Goal: Task Accomplishment & Management: Manage account settings

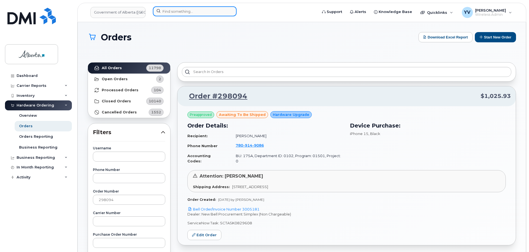
click at [166, 11] on input at bounding box center [195, 11] width 84 height 10
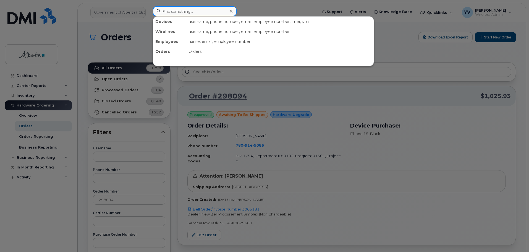
paste input "7802397146"
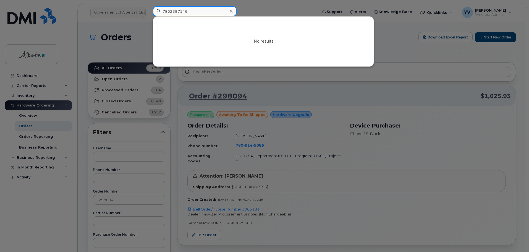
click at [170, 12] on input "7802397146" at bounding box center [195, 11] width 84 height 10
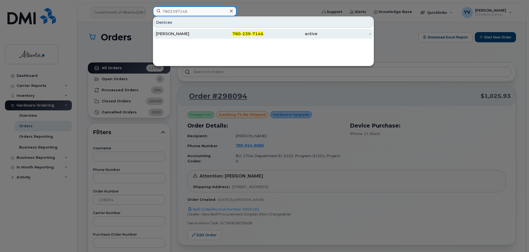
type input "7802397146"
click at [252, 32] on div "780 - 239 - 7146" at bounding box center [237, 34] width 54 height 6
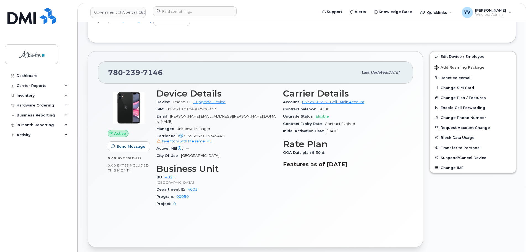
scroll to position [76, 0]
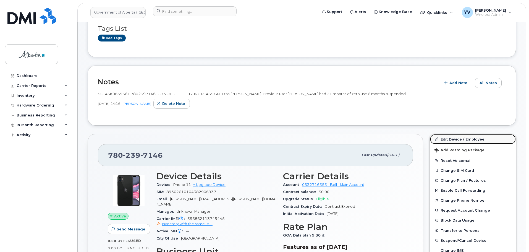
click at [458, 138] on link "Edit Device / Employee" at bounding box center [473, 139] width 86 height 10
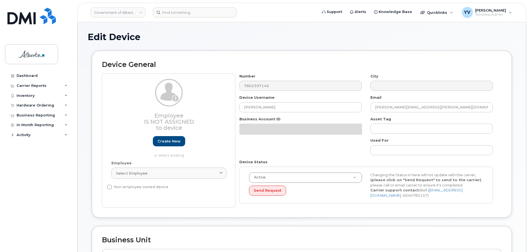
select select "29588065"
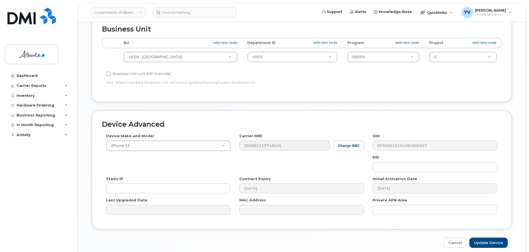
scroll to position [263, 0]
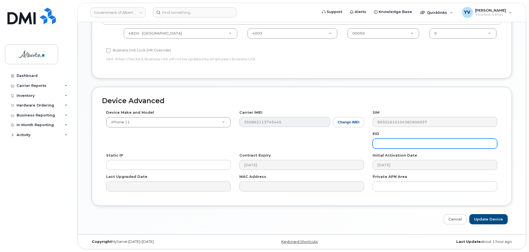
click at [385, 144] on input "text" at bounding box center [435, 144] width 125 height 10
paste input "89049032005008882600056267910860"
type input "89049032005008882600056267910860"
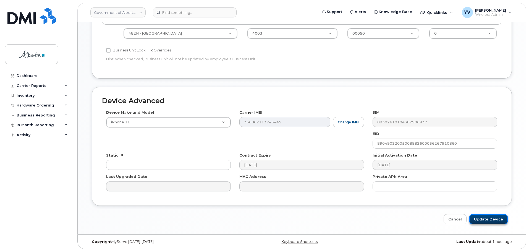
click at [487, 218] on input "Update Device" at bounding box center [489, 219] width 38 height 10
type input "Saving..."
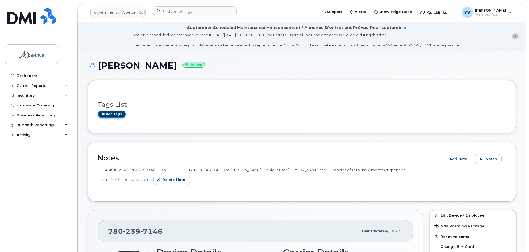
click at [108, 114] on link "Add tags" at bounding box center [112, 114] width 28 height 7
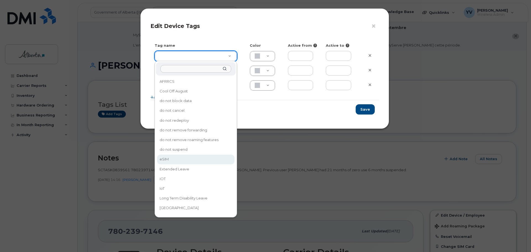
type input "eSIM"
type input "D6CDC1"
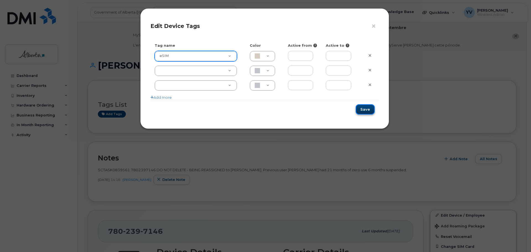
click at [367, 108] on button "Save" at bounding box center [365, 109] width 19 height 10
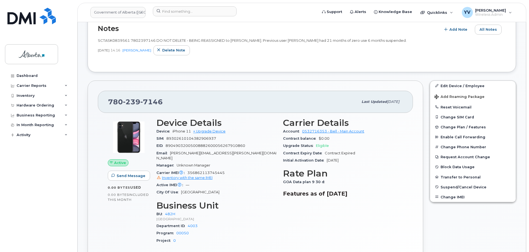
scroll to position [133, 0]
